Goal: Obtain resource: Download file/media

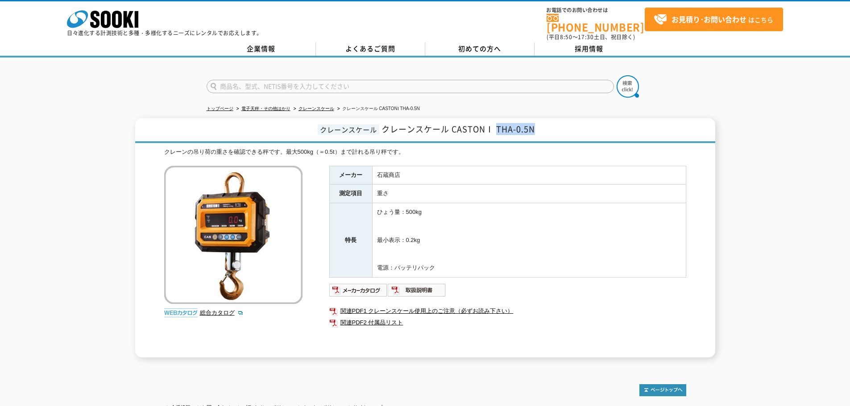
drag, startPoint x: 497, startPoint y: 125, endPoint x: 537, endPoint y: 124, distance: 40.6
click at [537, 124] on h1 "クレーンスケール クレーンスケール CASTONⅠ THA-0.5N" at bounding box center [425, 130] width 580 height 25
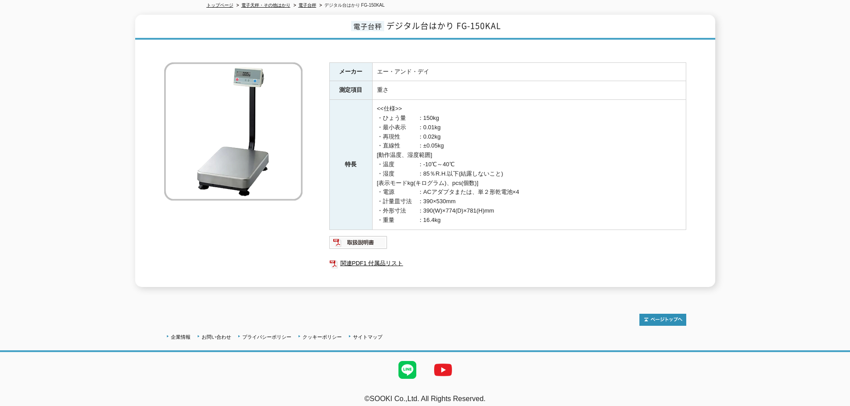
scroll to position [106, 0]
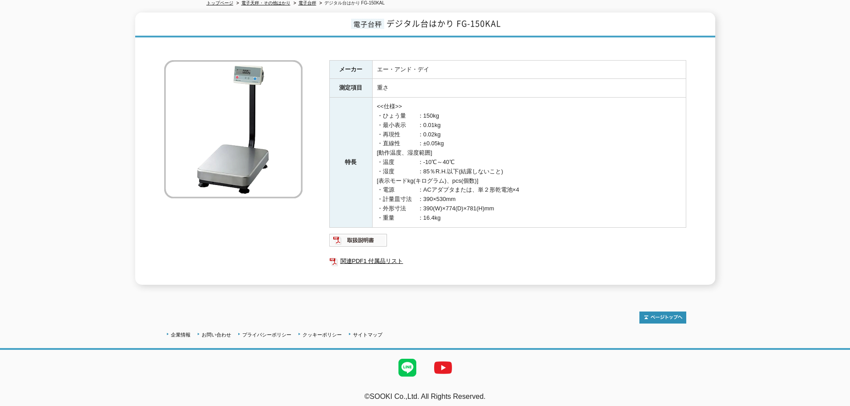
drag, startPoint x: 369, startPoint y: 217, endPoint x: 370, endPoint y: 211, distance: 6.0
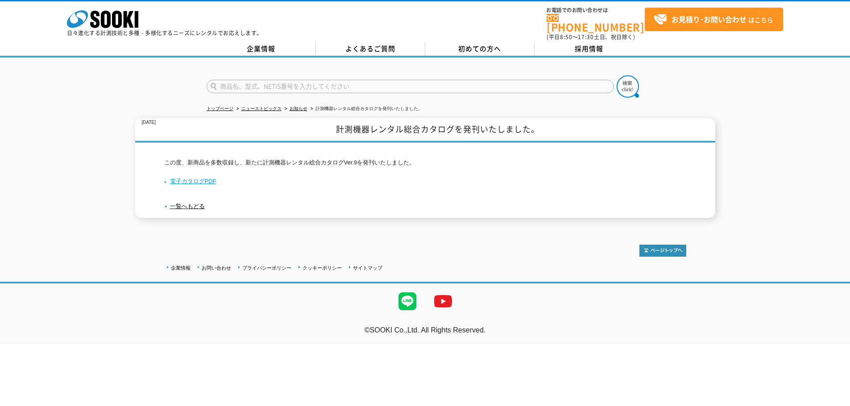
click at [185, 178] on link "電子カタログPDF" at bounding box center [190, 181] width 52 height 7
